Goal: Communication & Community: Connect with others

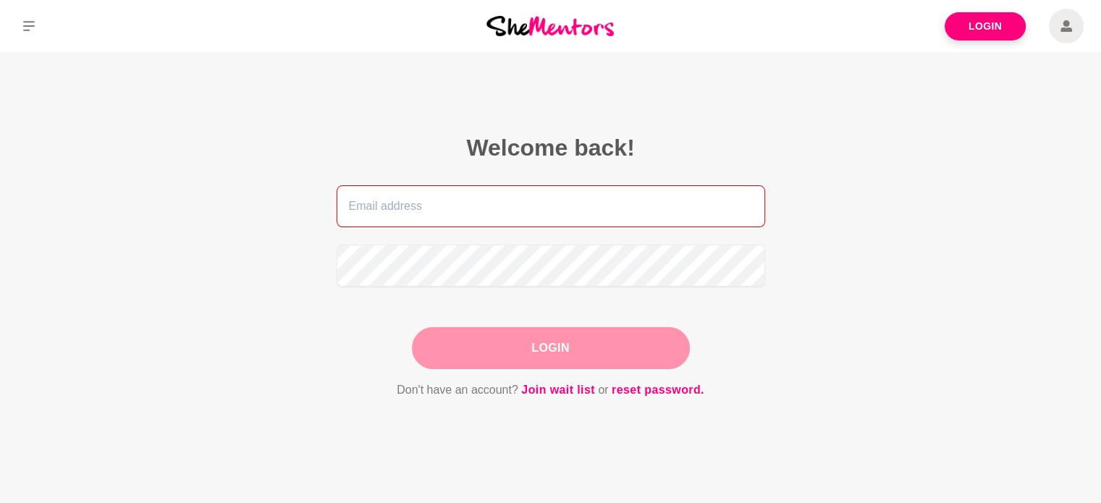
click at [442, 214] on input "email" at bounding box center [551, 206] width 429 height 42
type input "[EMAIL_ADDRESS][DOMAIN_NAME]"
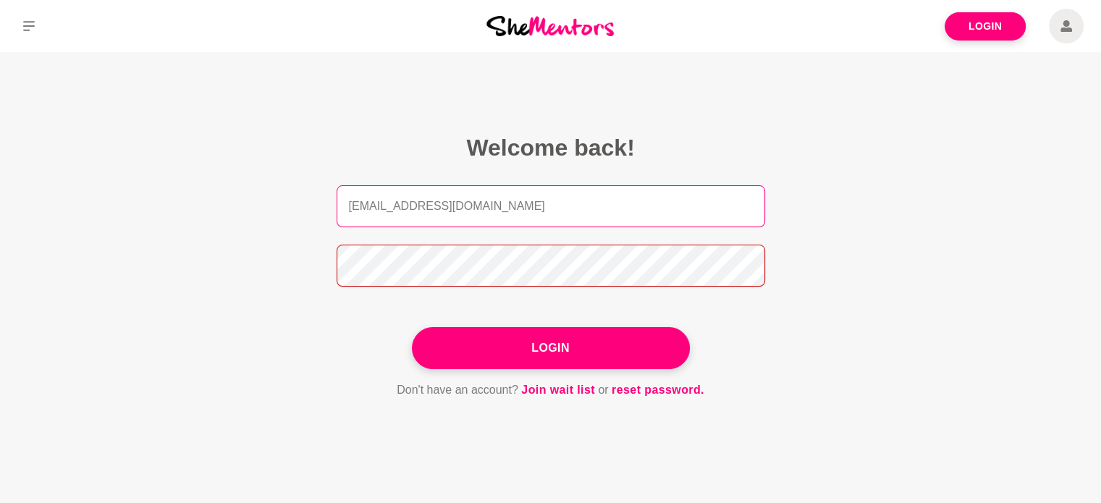
click at [412, 327] on button "Login" at bounding box center [551, 348] width 278 height 42
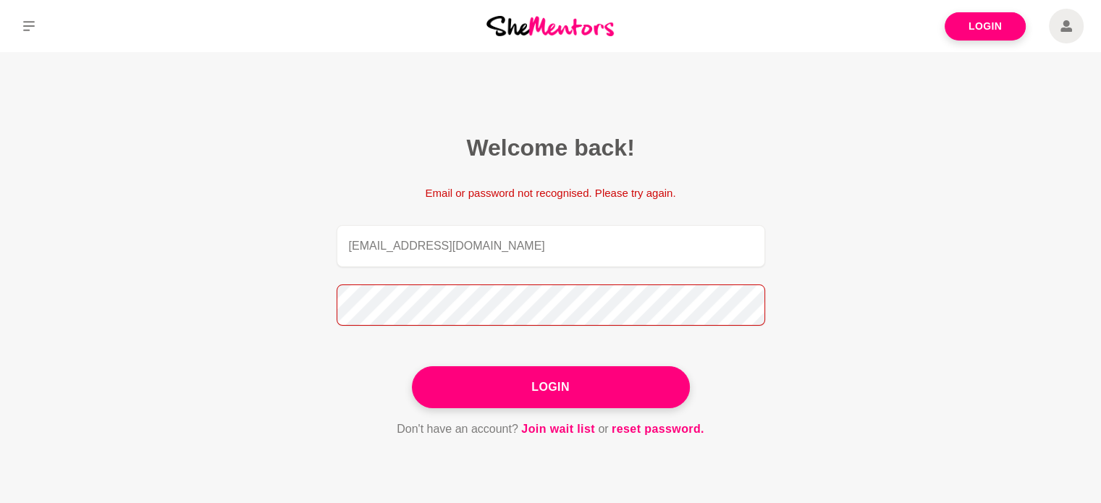
click at [277, 307] on section "Welcome back! Email or password not recognised. Please try again. [EMAIL_ADDRES…" at bounding box center [551, 286] width 556 height 468
click at [412, 366] on button "Login" at bounding box center [551, 387] width 278 height 42
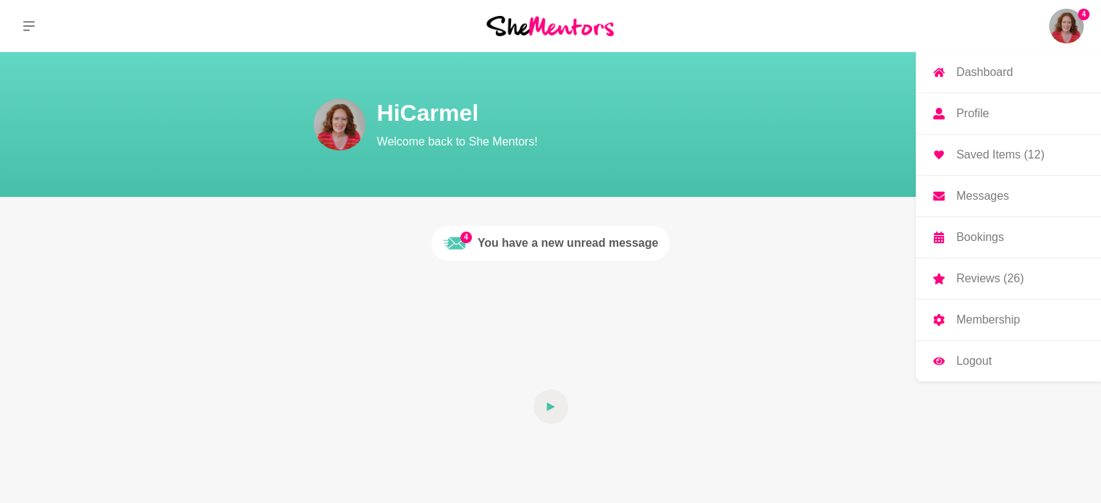
click at [1063, 30] on img at bounding box center [1066, 26] width 35 height 35
click at [999, 193] on p "Messages" at bounding box center [982, 196] width 53 height 12
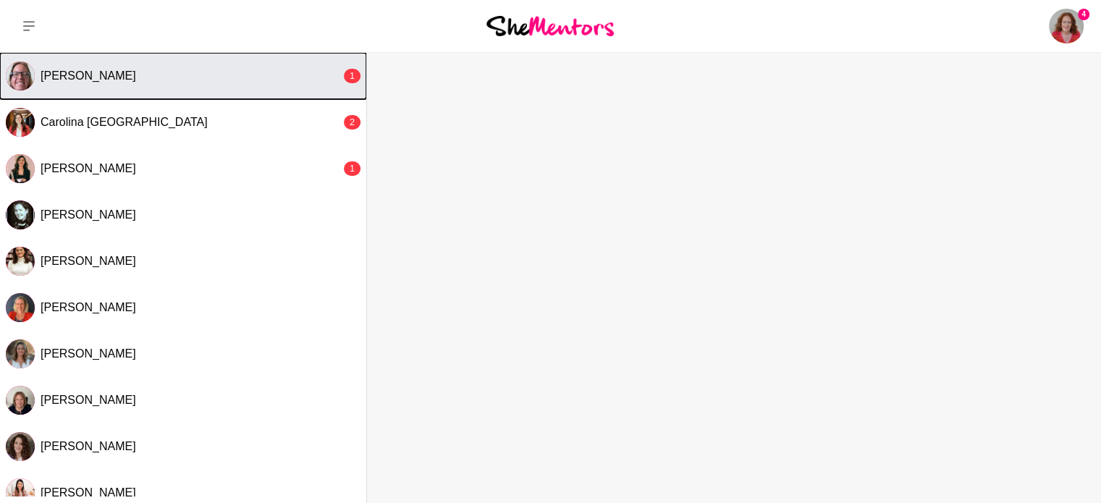
click at [130, 71] on div "[PERSON_NAME]" at bounding box center [191, 76] width 300 height 14
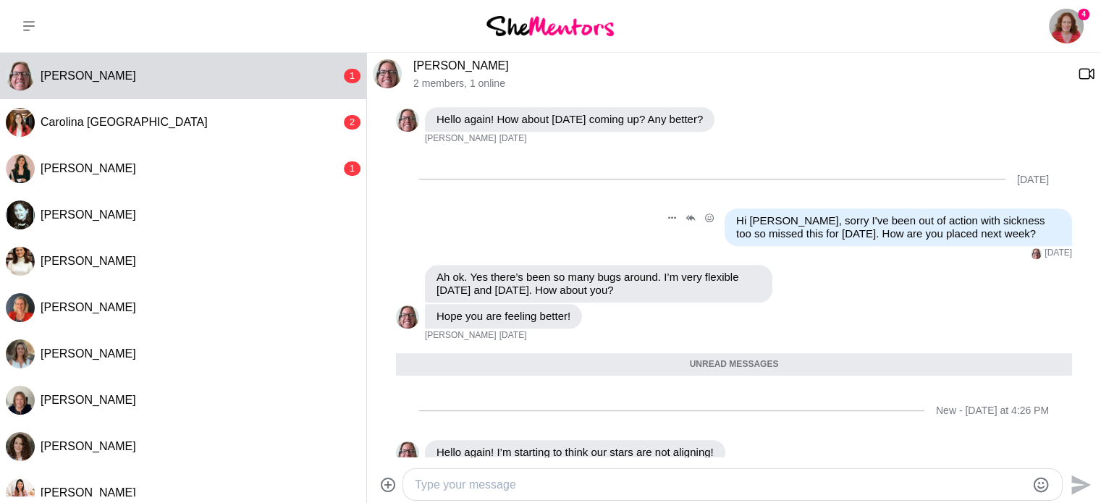
scroll to position [716, 0]
click at [501, 480] on textarea "Type your message" at bounding box center [720, 484] width 611 height 17
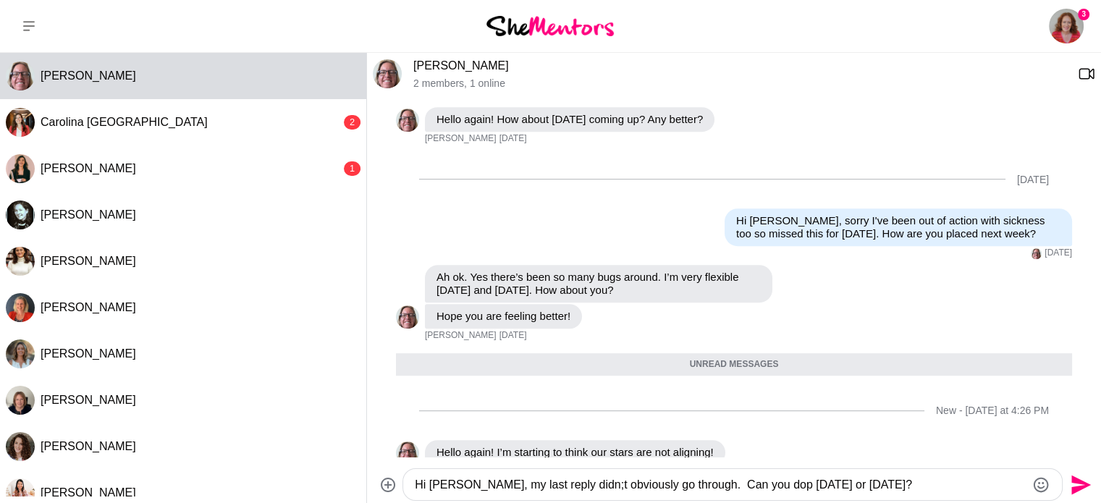
click at [554, 486] on textarea "Hi [PERSON_NAME], my last reply didn;t obviously go through. Can you dop [DATE]…" at bounding box center [720, 484] width 611 height 17
type textarea "Hi [PERSON_NAME], my last reply didn't obviously go through. Can you dop [DATE]…"
click at [1078, 478] on icon "Send" at bounding box center [1079, 484] width 23 height 23
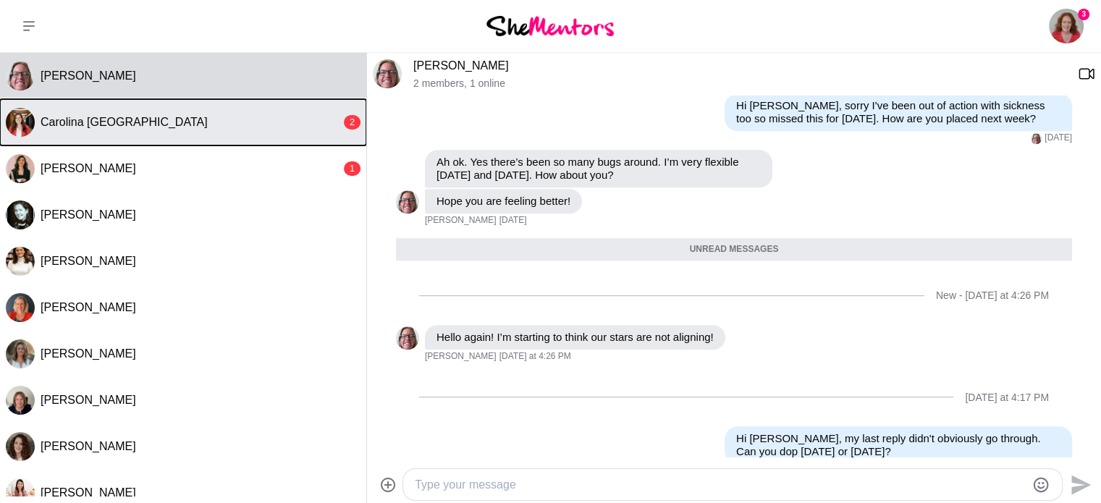
click at [174, 127] on div "Carolina [GEOGRAPHIC_DATA]" at bounding box center [191, 122] width 300 height 14
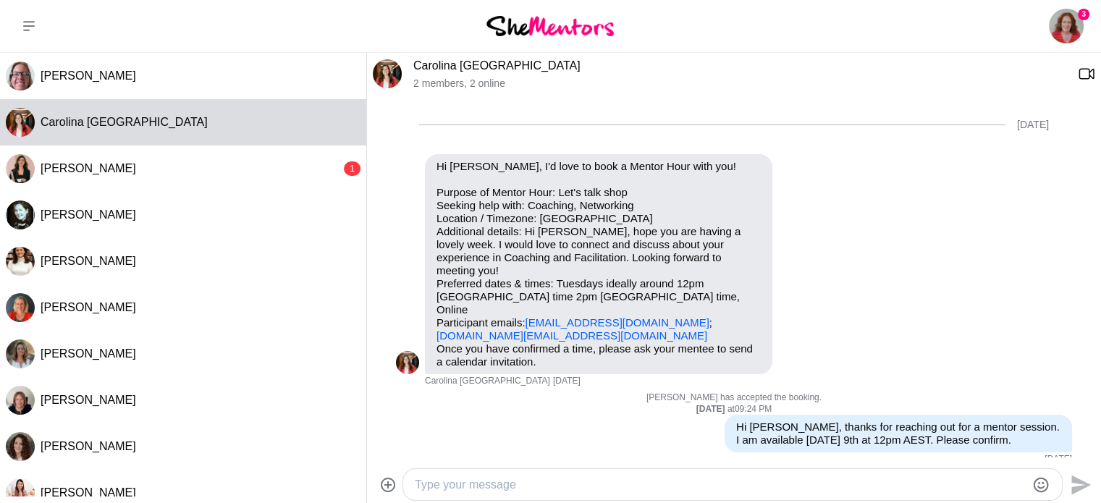
scroll to position [514, 0]
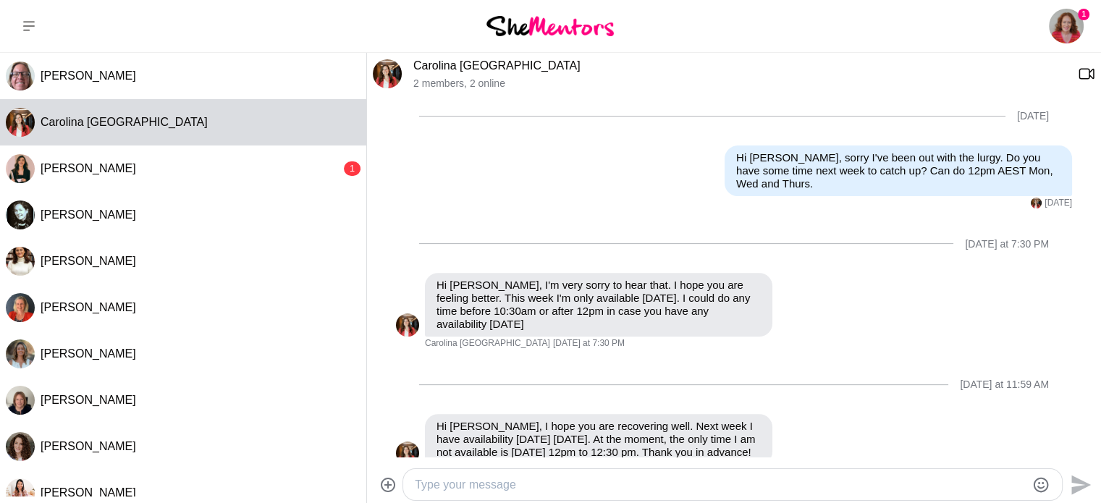
click at [419, 485] on textarea "Type your message" at bounding box center [720, 484] width 611 height 17
click at [741, 480] on textarea "Hi Carolina, I can't do [DATE] so [DATE] it is. How about" at bounding box center [720, 484] width 611 height 17
click at [757, 485] on textarea "Hi Carolina, I can't do [DATE] so [DATE] it is. How about 11am AeST?" at bounding box center [720, 484] width 611 height 17
type textarea "Hi Carolina, I can't do [DATE] so [DATE] it is. How about 11am AEST?"
click at [1080, 483] on icon "Send" at bounding box center [1082, 485] width 20 height 20
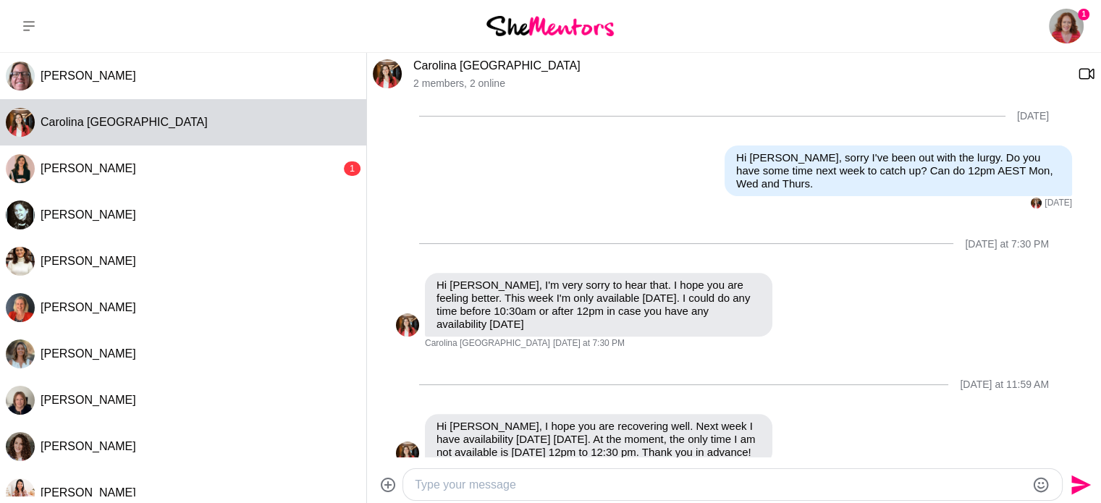
scroll to position [628, 0]
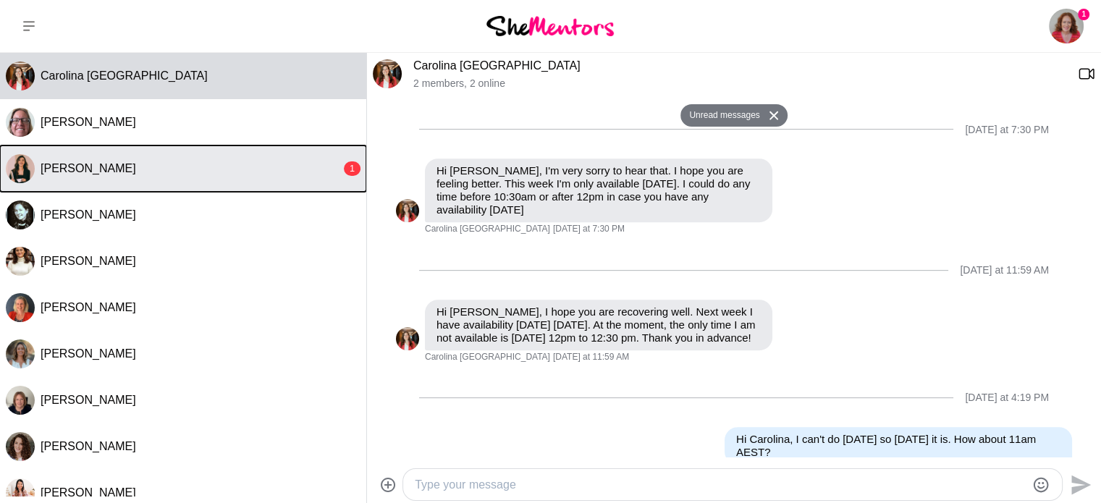
click at [203, 161] on div "[PERSON_NAME]" at bounding box center [191, 168] width 300 height 14
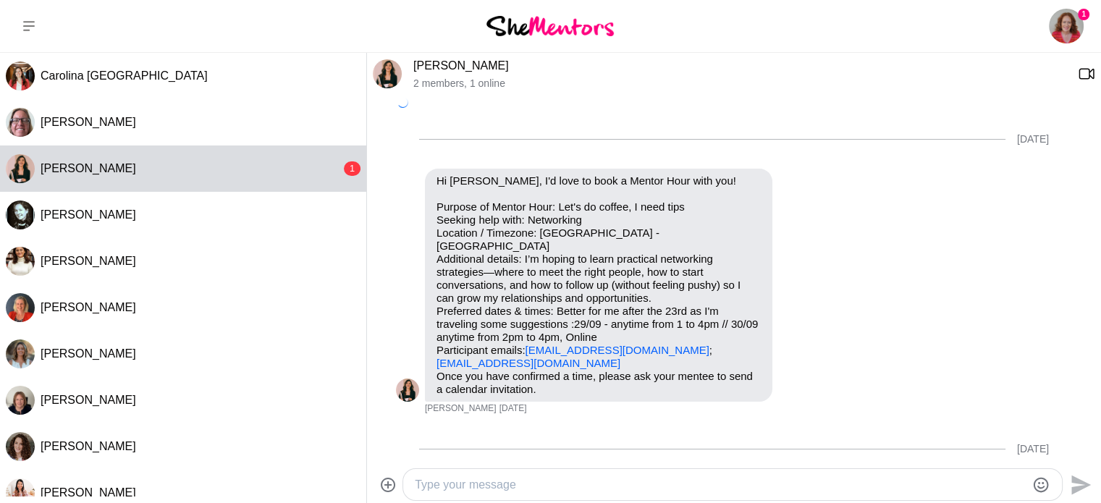
scroll to position [391, 0]
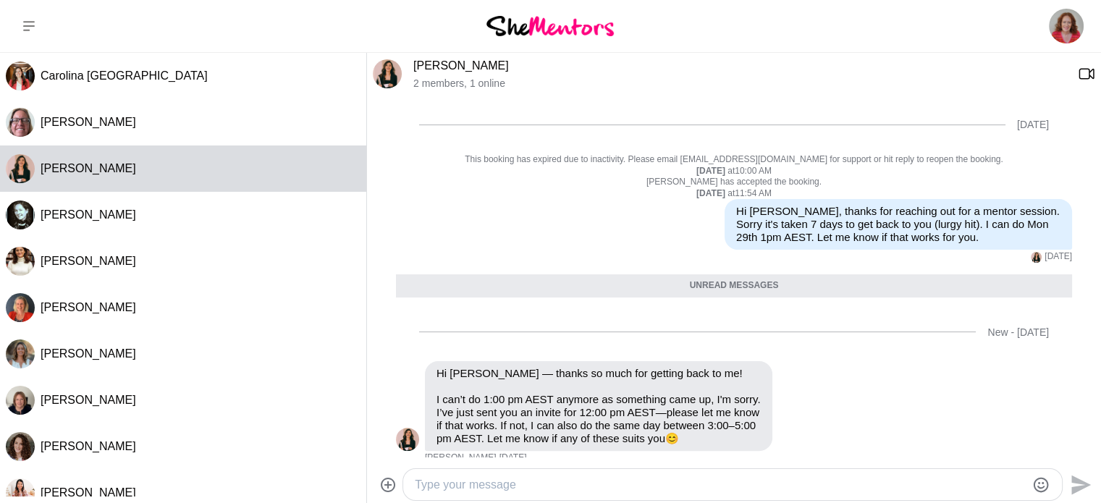
click at [446, 492] on textarea "Type your message" at bounding box center [720, 484] width 611 height 17
type textarea "Hi [PERSON_NAME], 12pm AEST [DATE] works for me. Look forward to connecting"
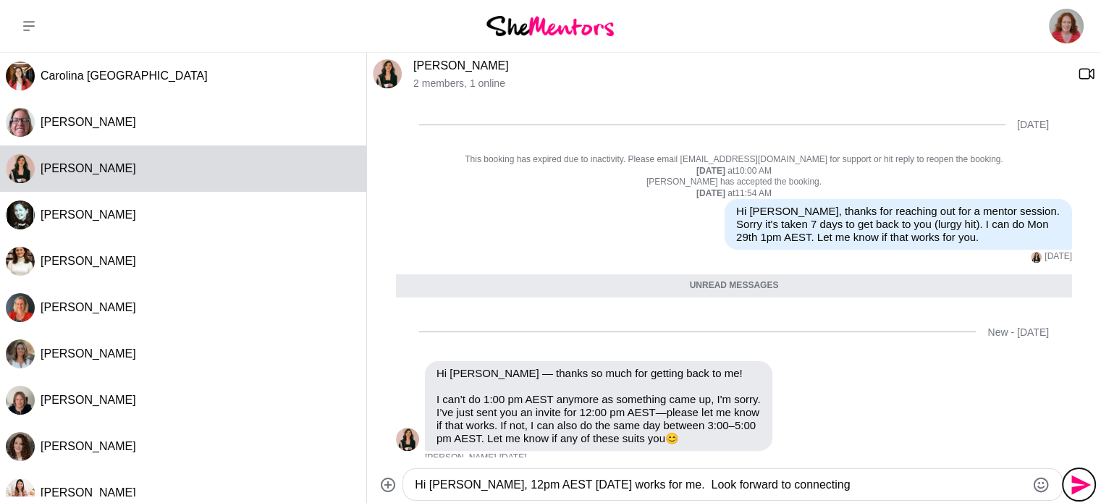
click at [1079, 487] on icon "Send" at bounding box center [1082, 485] width 20 height 20
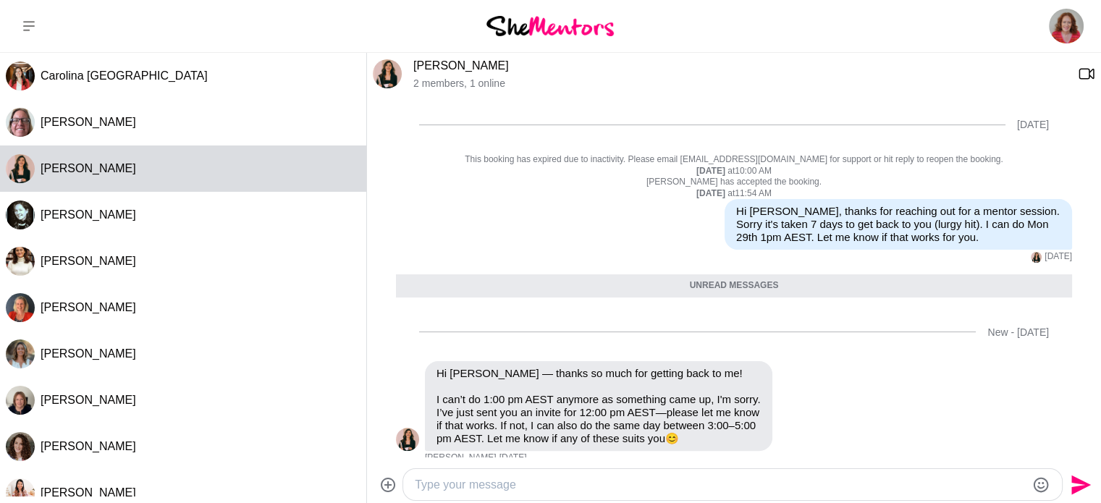
scroll to position [505, 0]
